Goal: Task Accomplishment & Management: Manage account settings

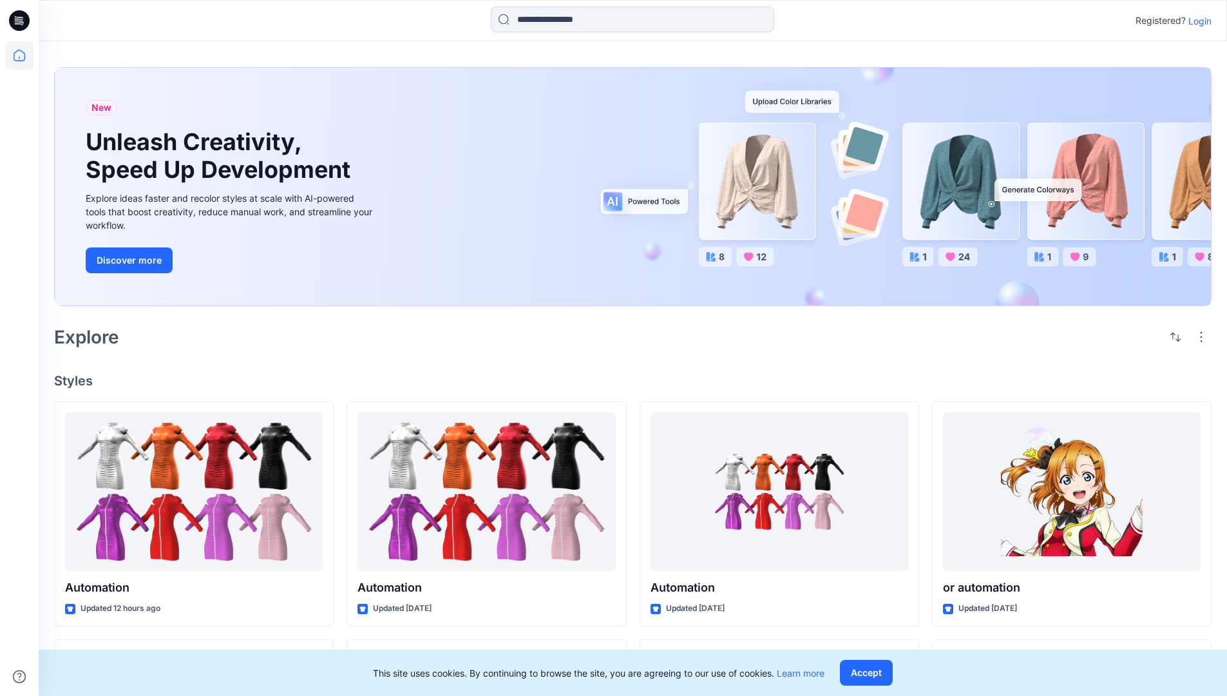
click at [1200, 21] on p "Login" at bounding box center [1199, 21] width 23 height 14
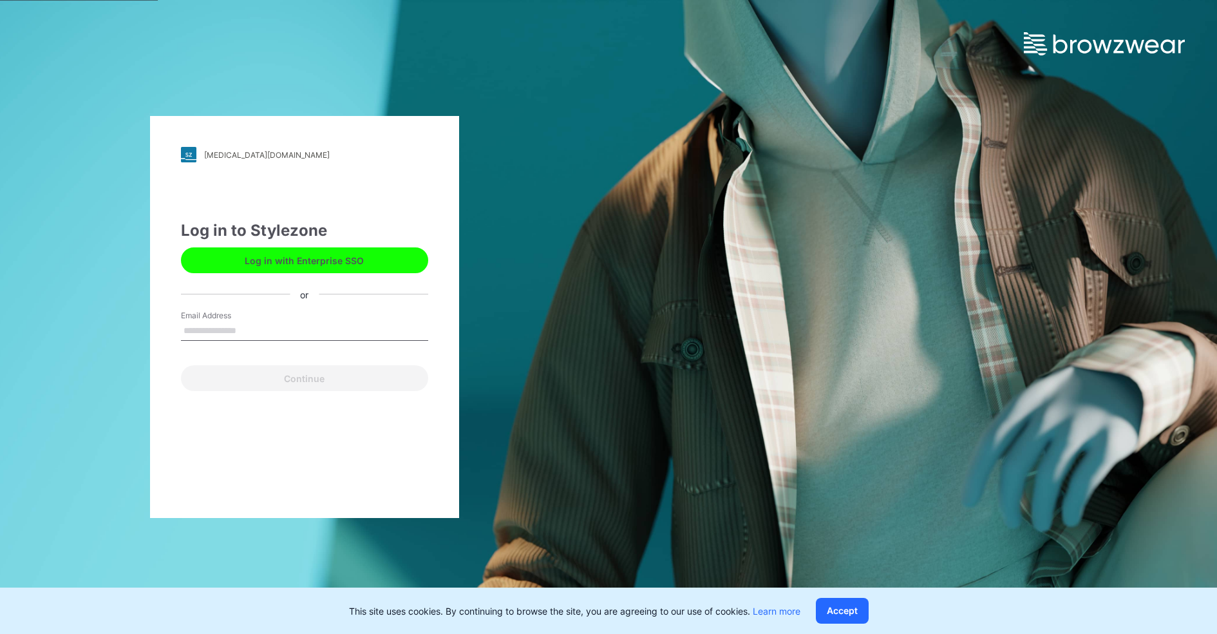
click at [211, 328] on input "Email Address" at bounding box center [304, 330] width 247 height 19
type input "**********"
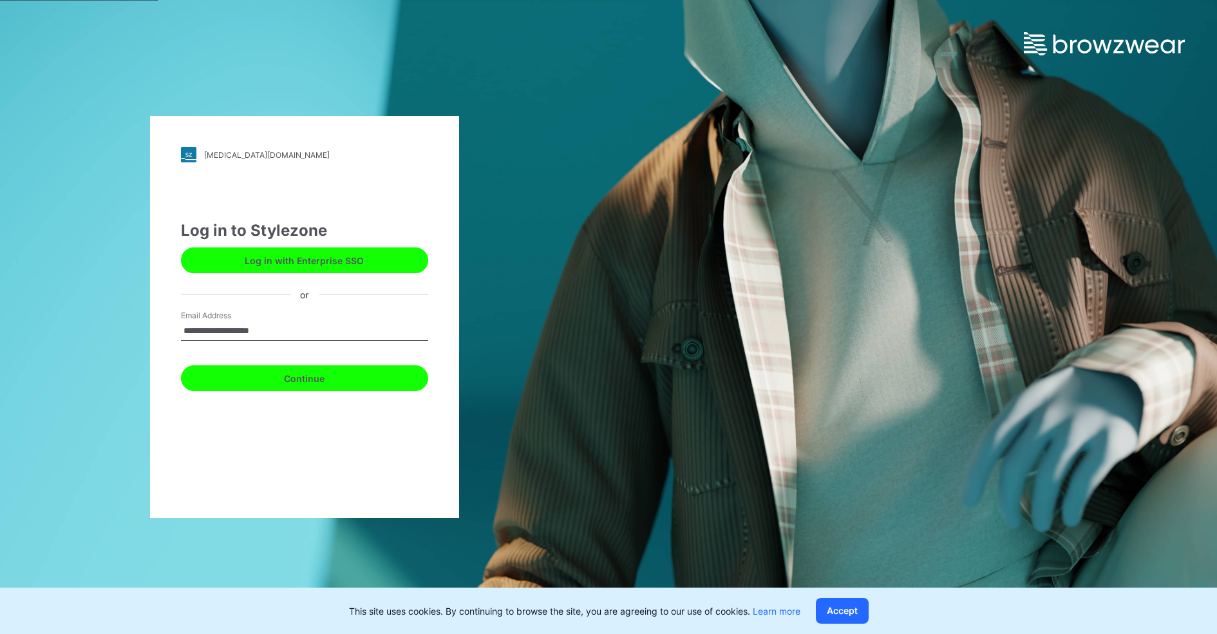
click at [277, 389] on button "Continue" at bounding box center [304, 378] width 247 height 26
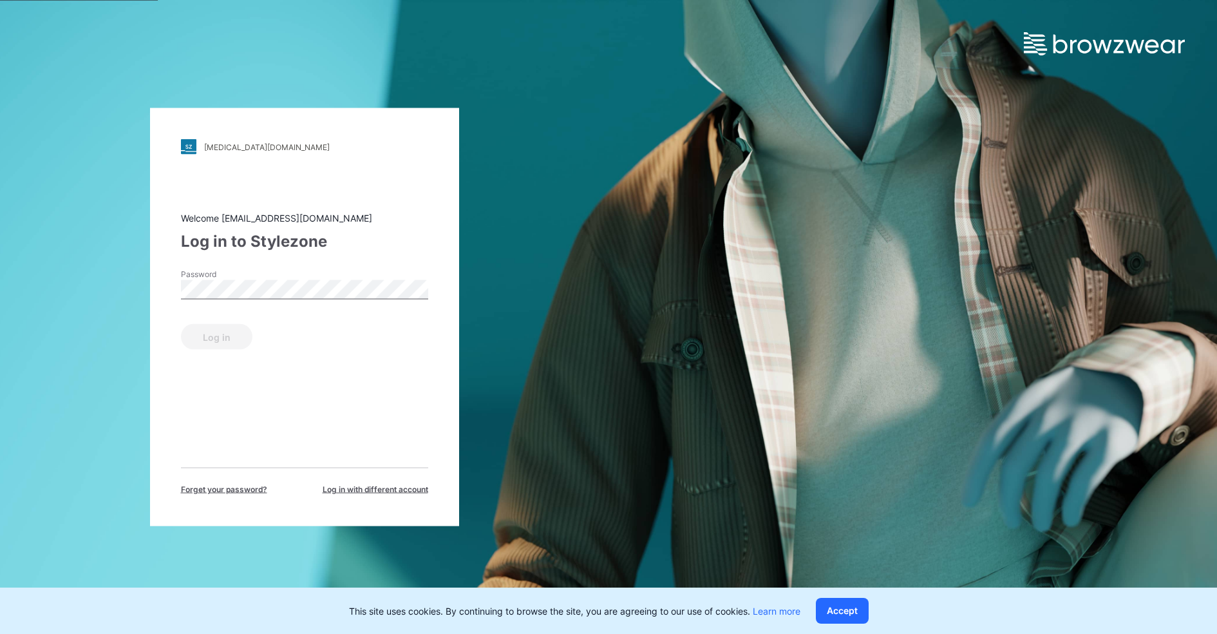
click at [238, 489] on span "Forget your password?" at bounding box center [224, 490] width 86 height 12
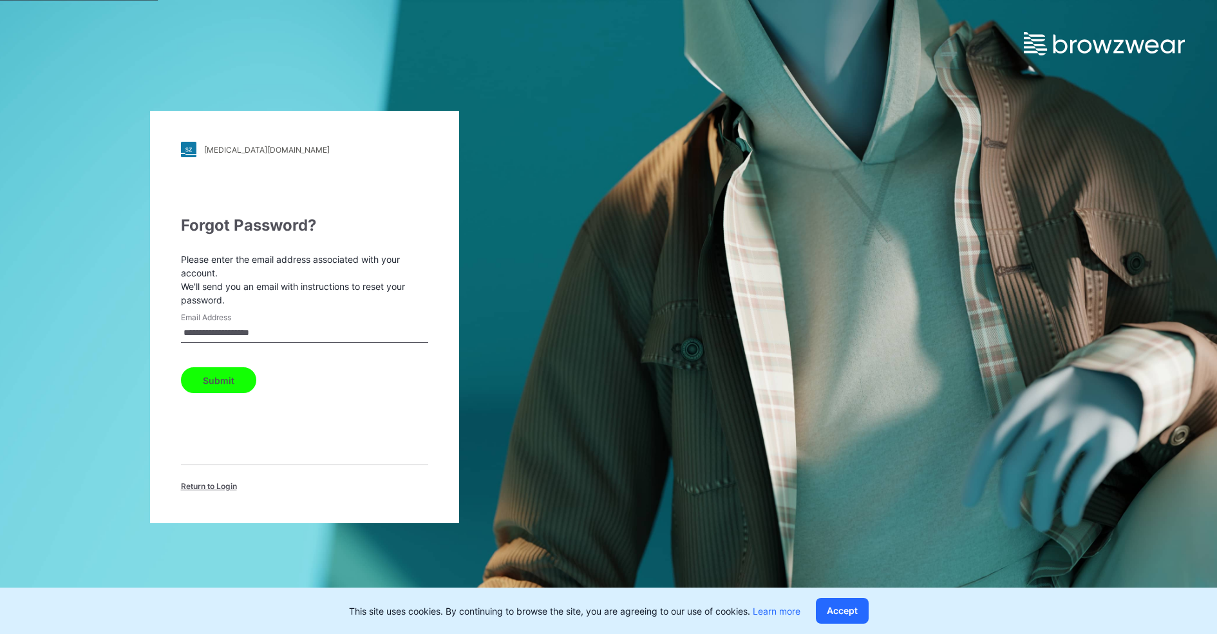
click at [195, 488] on span "Return to Login" at bounding box center [209, 486] width 56 height 12
